Goal: Task Accomplishment & Management: Use online tool/utility

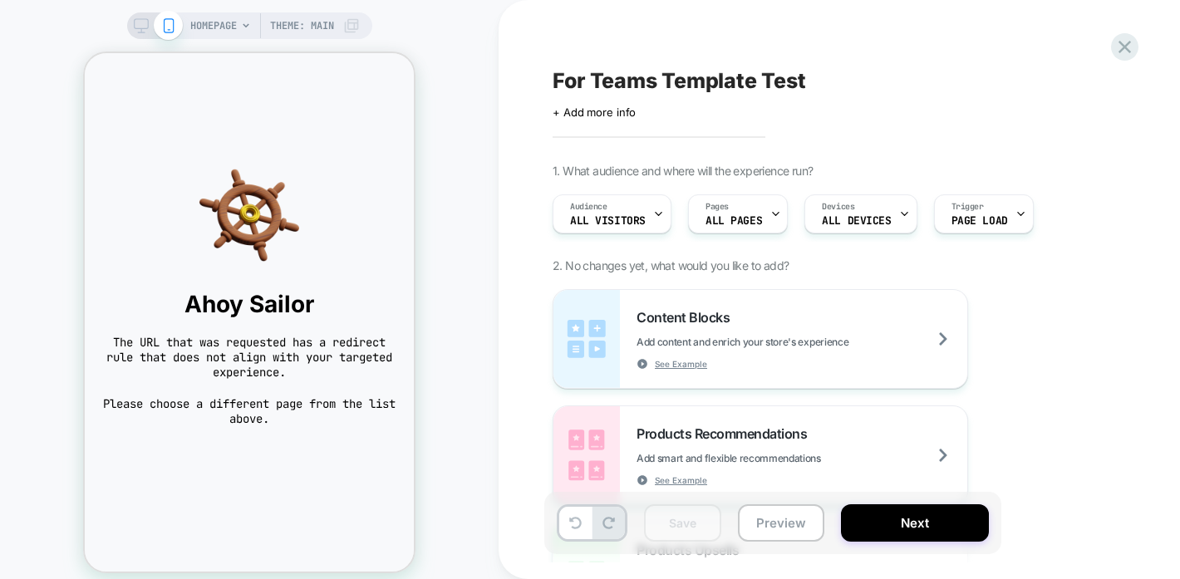
click at [1128, 56] on icon at bounding box center [1125, 47] width 22 height 22
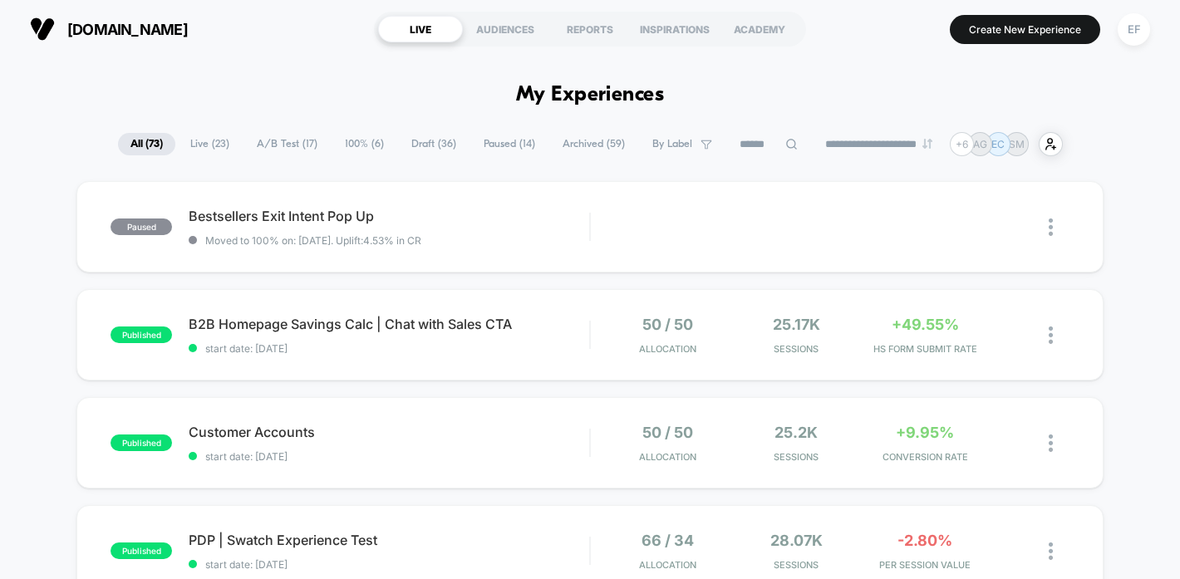
drag, startPoint x: 279, startPoint y: 143, endPoint x: 391, endPoint y: 167, distance: 114.7
click at [280, 144] on span "A/B Test ( 17 )" at bounding box center [287, 144] width 86 height 22
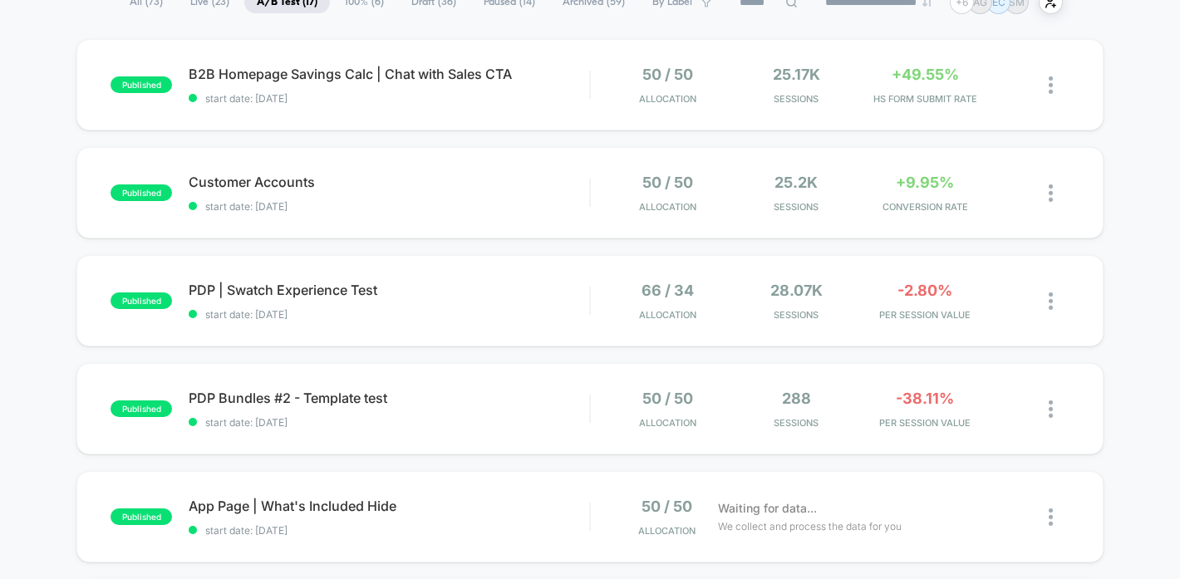
scroll to position [162, 0]
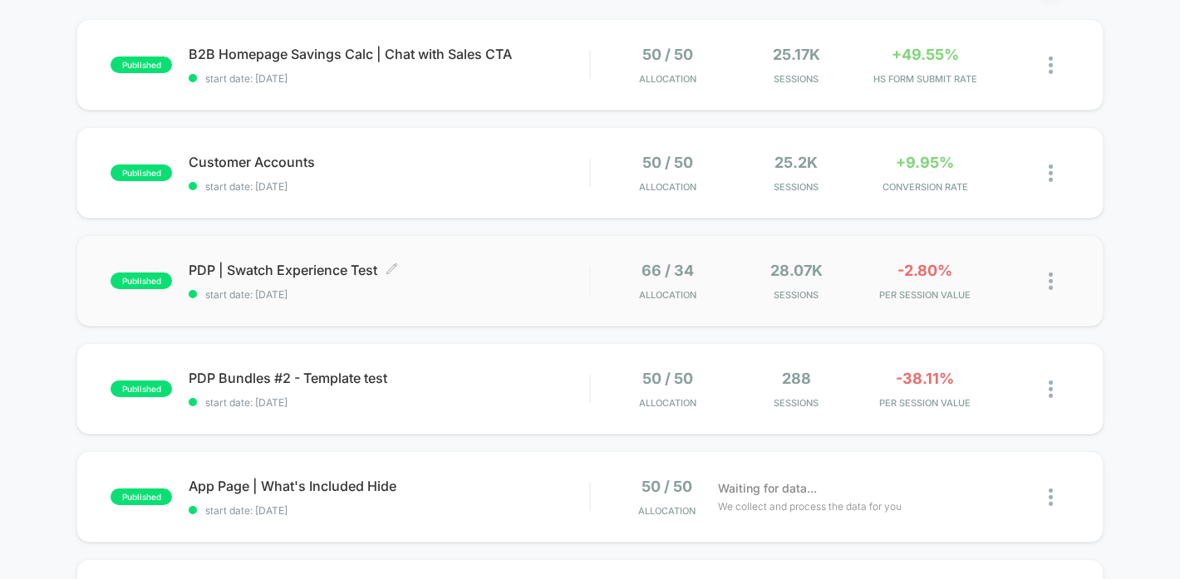
click at [472, 268] on span "PDP | Swatch Experience Test Click to edit experience details" at bounding box center [389, 270] width 401 height 17
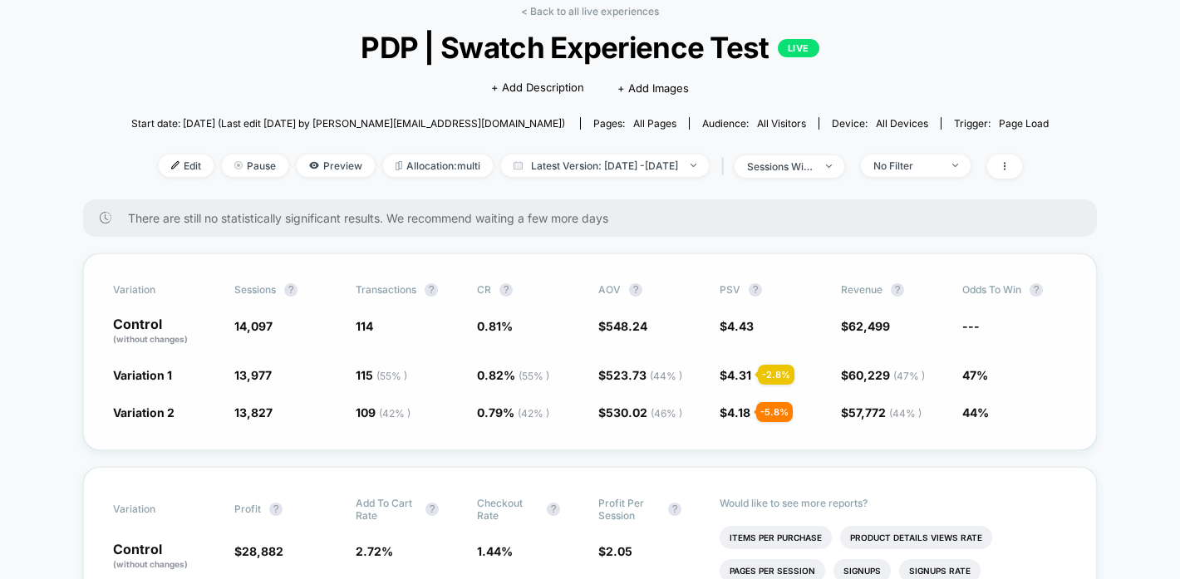
scroll to position [78, 0]
